Goal: Transaction & Acquisition: Subscribe to service/newsletter

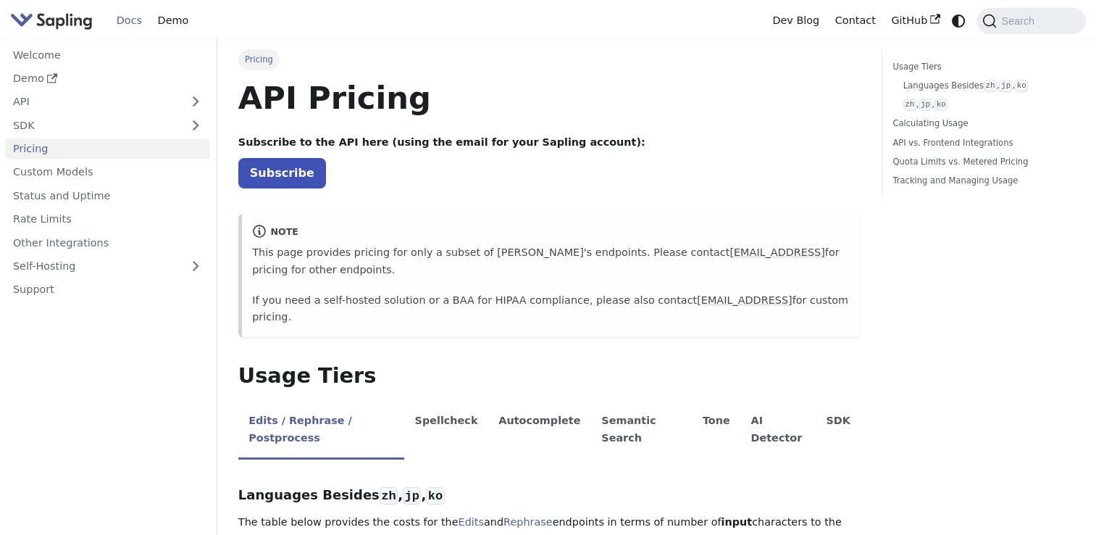
click at [35, 22] on img "Main" at bounding box center [51, 20] width 83 height 21
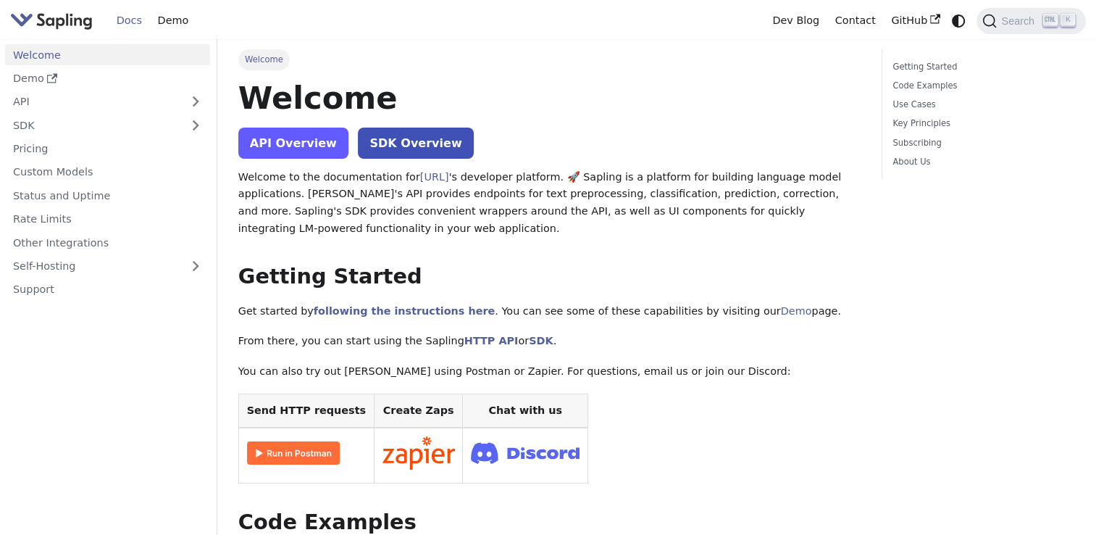
click at [290, 149] on link "API Overview" at bounding box center [293, 143] width 110 height 31
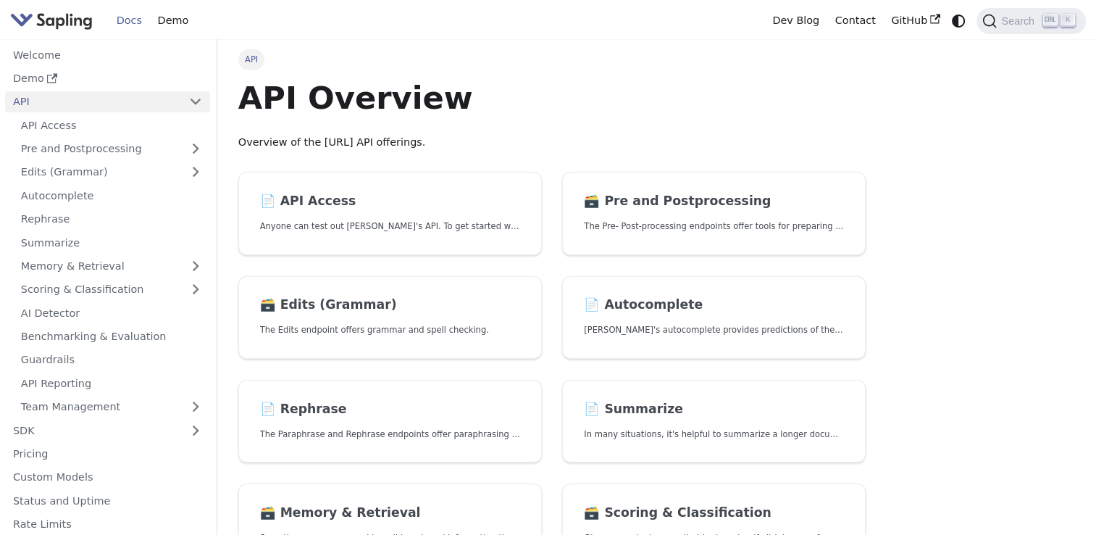
scroll to position [362, 0]
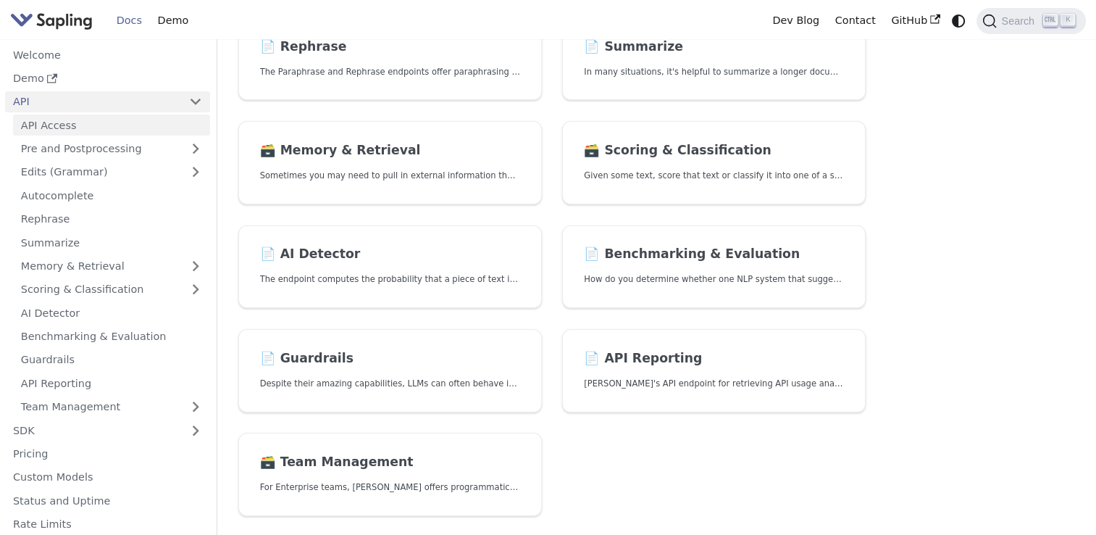
click at [112, 134] on link "API Access" at bounding box center [111, 124] width 197 height 21
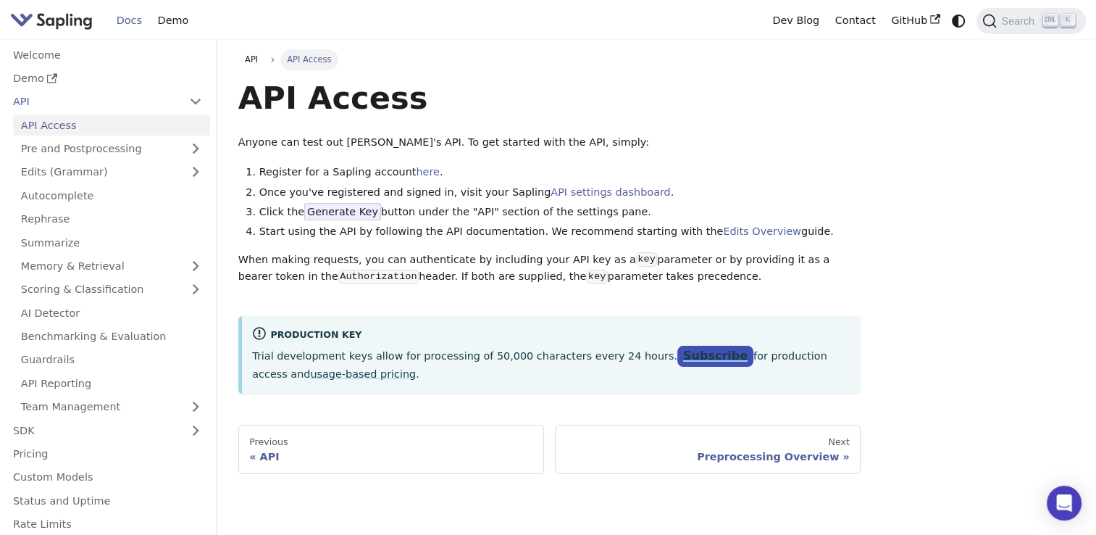
click at [677, 360] on link "Subscribe" at bounding box center [715, 356] width 76 height 21
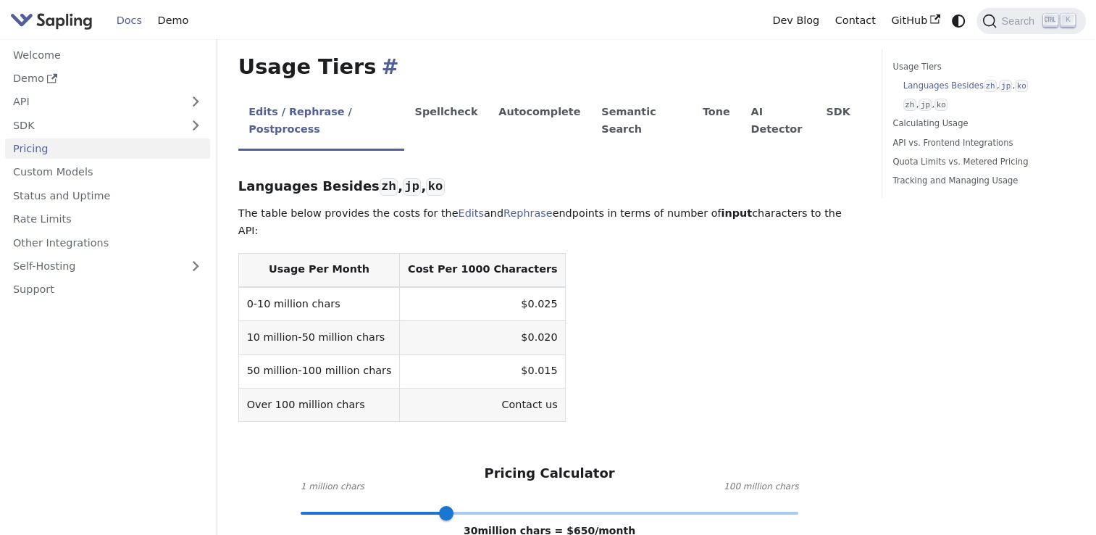
scroll to position [145, 0]
